Goal: Task Accomplishment & Management: Use online tool/utility

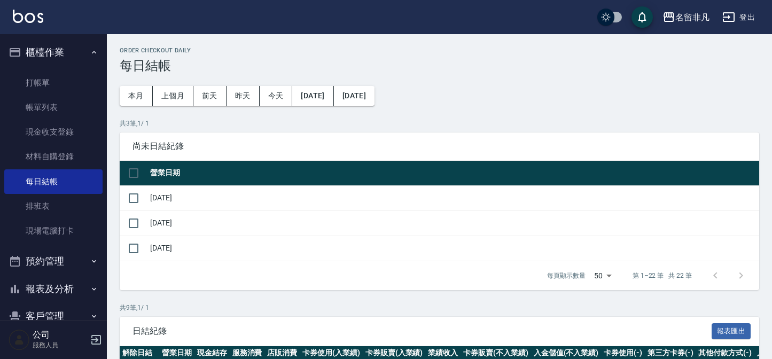
scroll to position [235, 0]
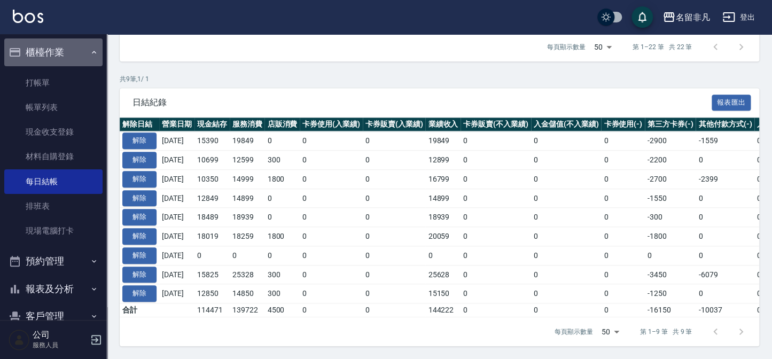
click at [74, 48] on button "櫃檯作業" at bounding box center [53, 52] width 98 height 28
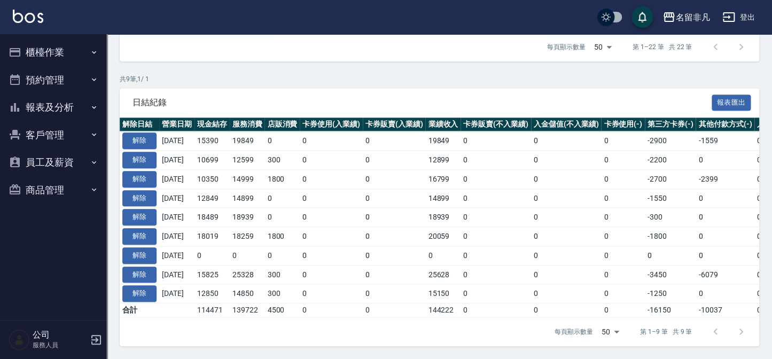
click at [76, 122] on button "客戶管理" at bounding box center [53, 135] width 98 height 28
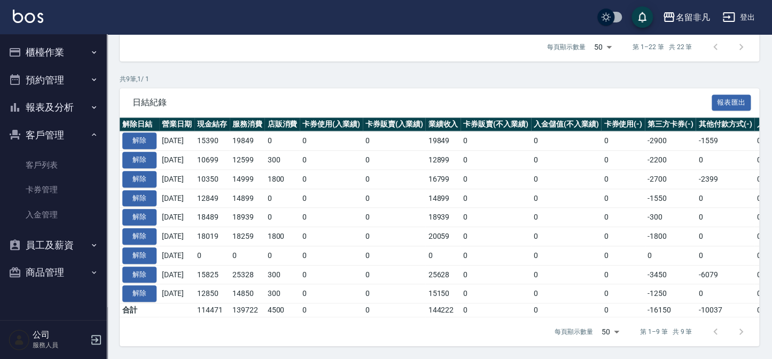
click at [76, 110] on button "報表及分析" at bounding box center [53, 108] width 98 height 28
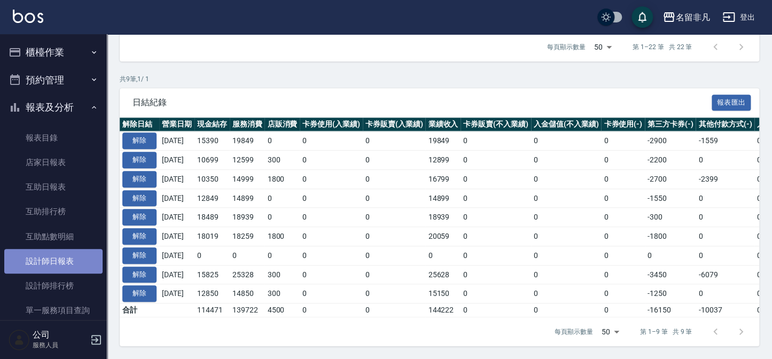
click at [74, 253] on link "設計師日報表" at bounding box center [53, 261] width 98 height 25
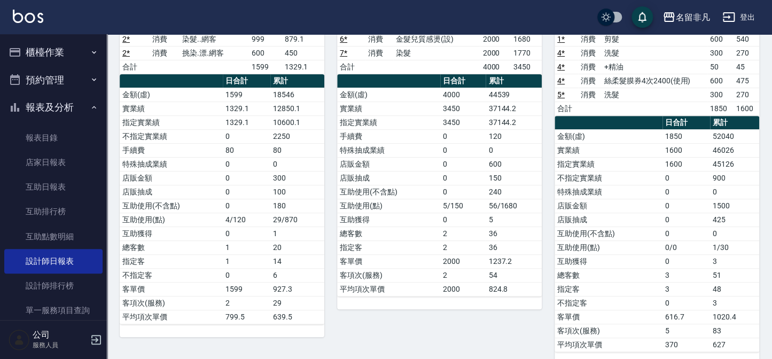
scroll to position [48, 0]
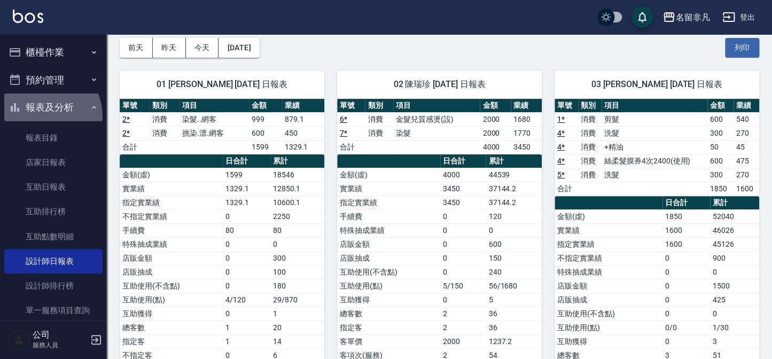
click at [44, 116] on button "報表及分析" at bounding box center [53, 108] width 98 height 28
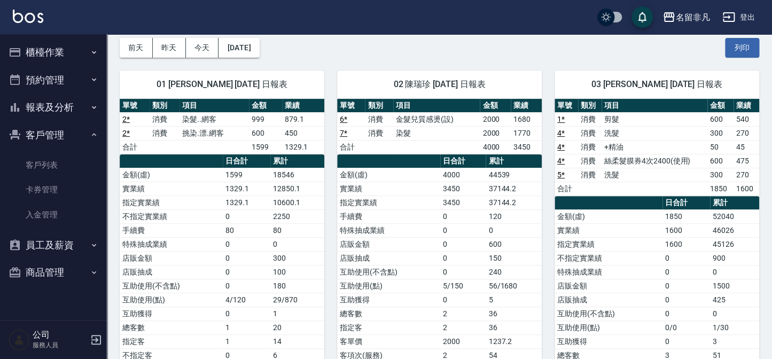
drag, startPoint x: 56, startPoint y: 45, endPoint x: 62, endPoint y: 57, distance: 13.6
click at [56, 48] on button "櫃檯作業" at bounding box center [53, 52] width 98 height 28
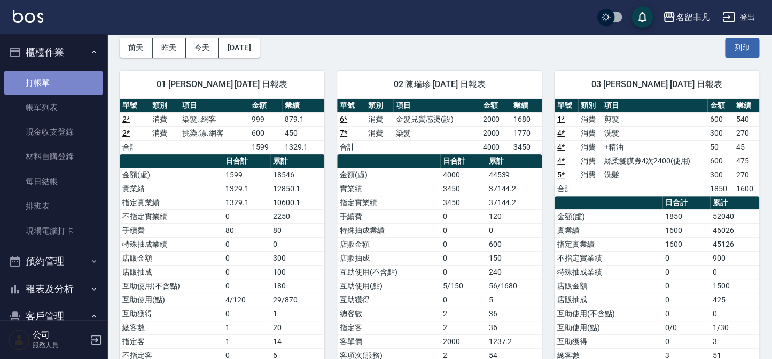
click at [57, 88] on link "打帳單" at bounding box center [53, 83] width 98 height 25
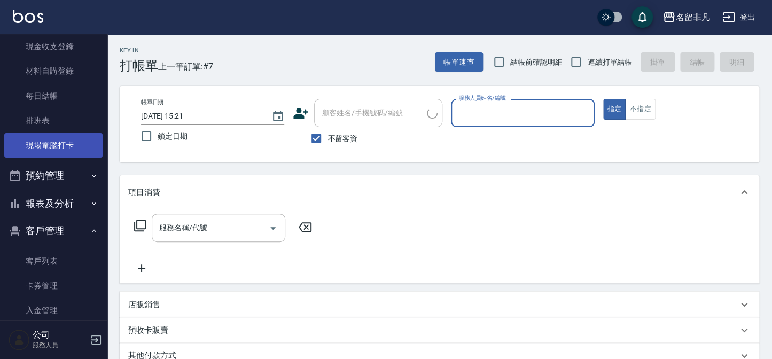
scroll to position [97, 0]
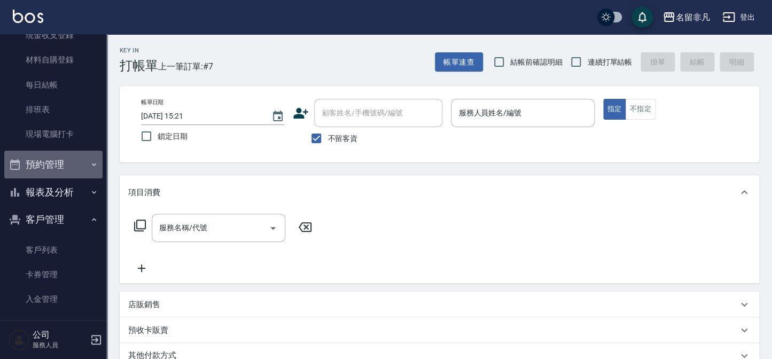
click at [54, 162] on button "預約管理" at bounding box center [53, 165] width 98 height 28
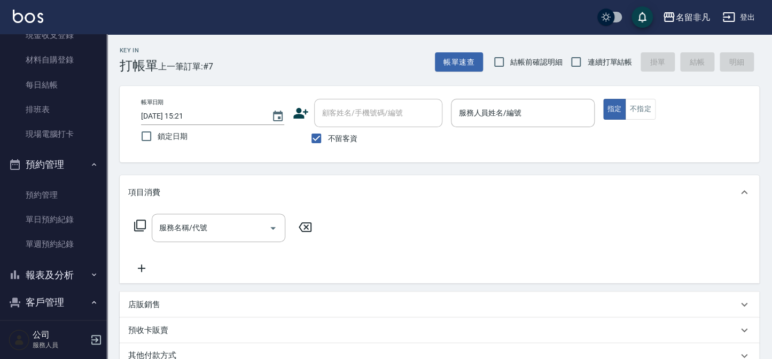
click at [73, 168] on button "預約管理" at bounding box center [53, 165] width 98 height 28
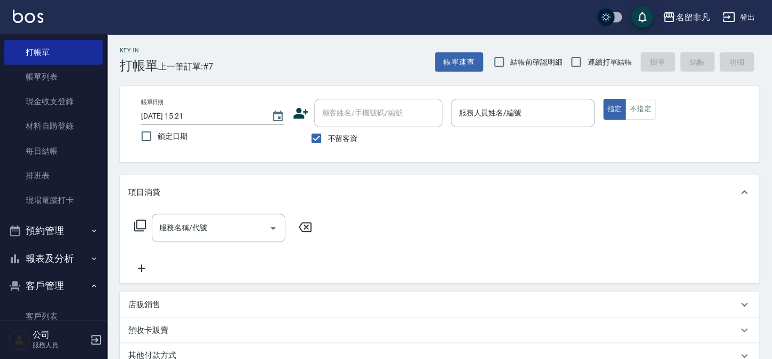
scroll to position [0, 0]
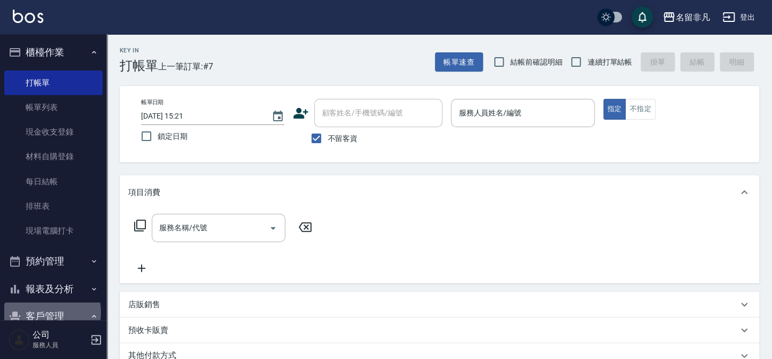
click at [45, 312] on button "客戶管理" at bounding box center [53, 316] width 98 height 28
click at [42, 58] on button "櫃檯作業" at bounding box center [53, 52] width 98 height 28
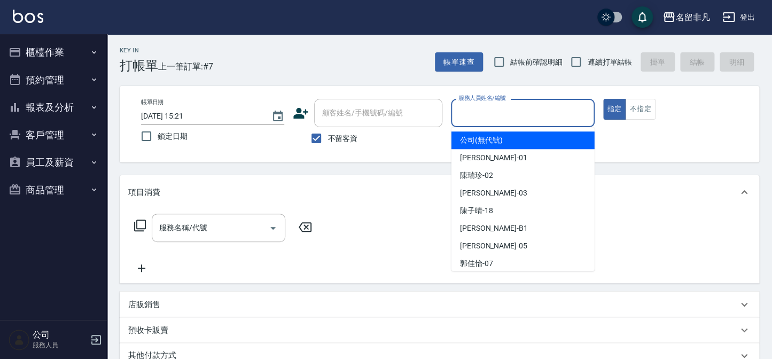
click at [541, 120] on input "服務人員姓名/編號" at bounding box center [523, 113] width 134 height 19
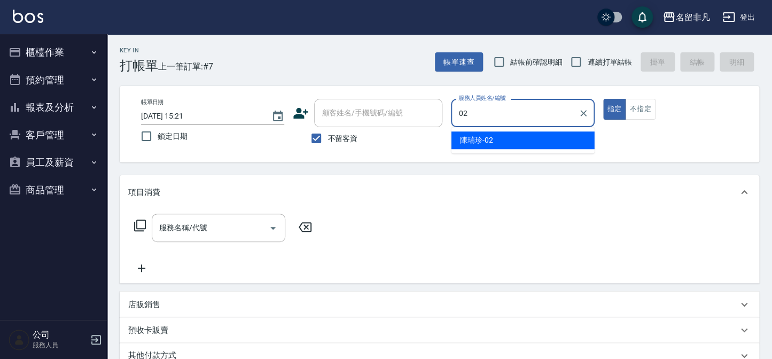
type input "陳瑞珍-02"
type button "true"
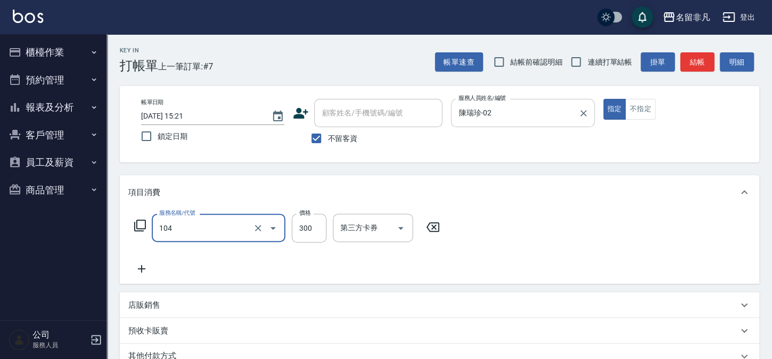
type input "洗髮(104)"
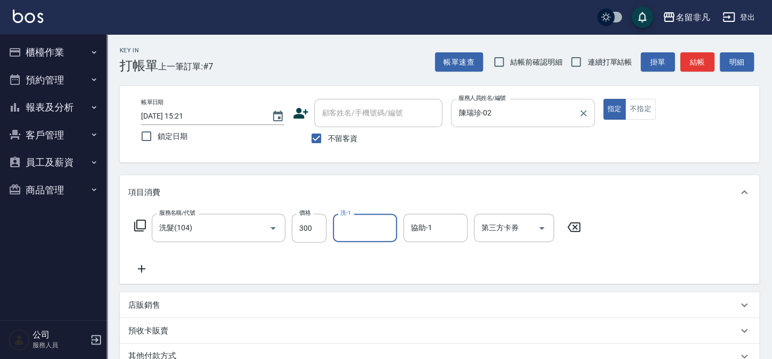
type input "3"
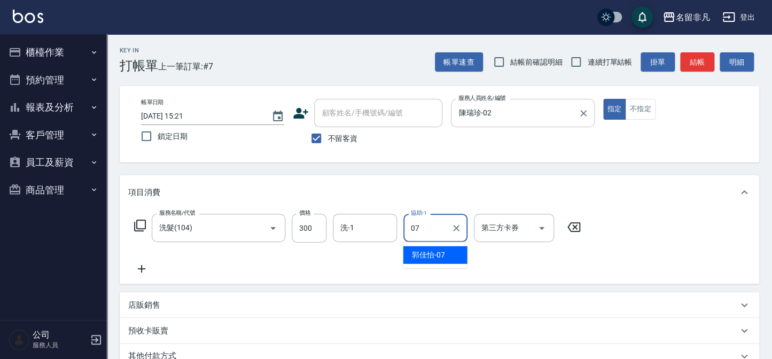
type input "郭佳怡-07"
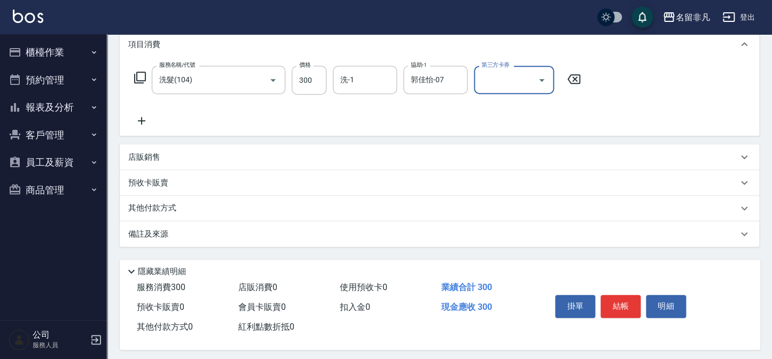
scroll to position [154, 0]
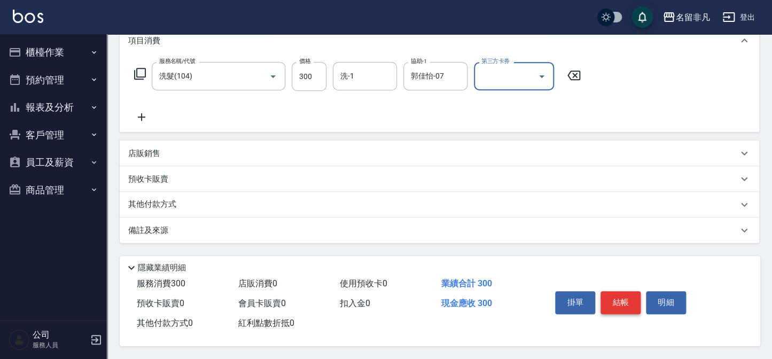
click at [631, 304] on button "結帳" at bounding box center [621, 302] width 40 height 22
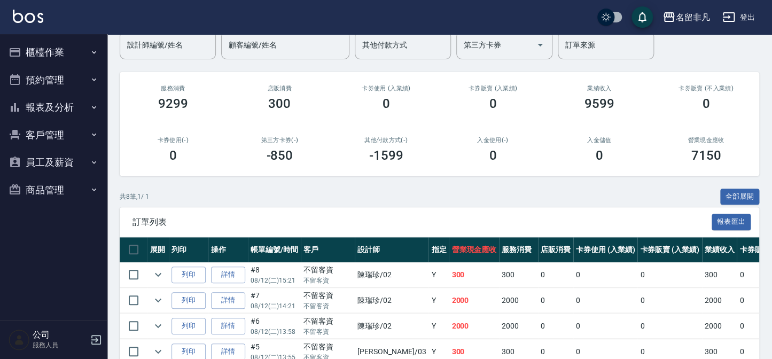
scroll to position [97, 0]
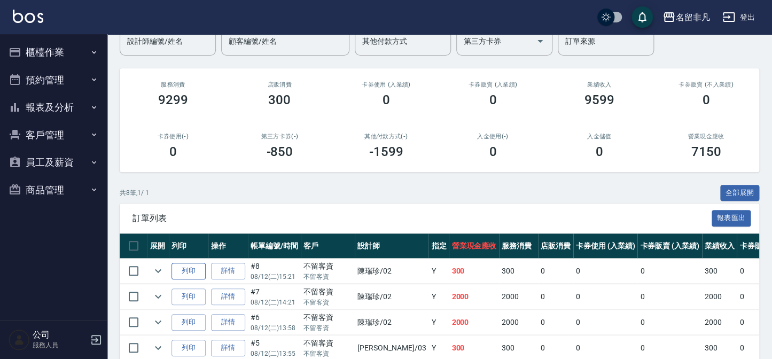
click at [189, 272] on button "列印" at bounding box center [189, 271] width 34 height 17
